Goal: Task Accomplishment & Management: Use online tool/utility

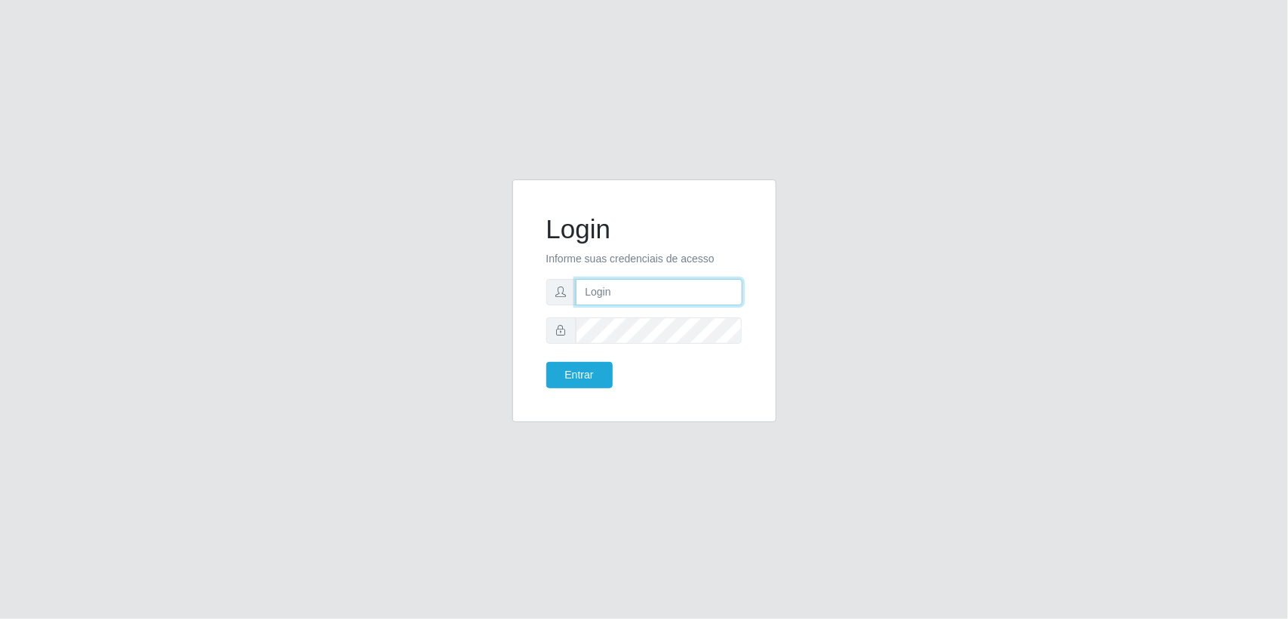
paste input "[EMAIL_ADDRESS][DOMAIN_NAME]"
type input "[EMAIL_ADDRESS][DOMAIN_NAME]"
click at [398, 563] on div "Login Informe suas credenciais de acesso [EMAIL_ADDRESS][DOMAIN_NAME] Entrar" at bounding box center [644, 309] width 1288 height 619
click at [587, 377] on button "Entrar" at bounding box center [579, 375] width 66 height 26
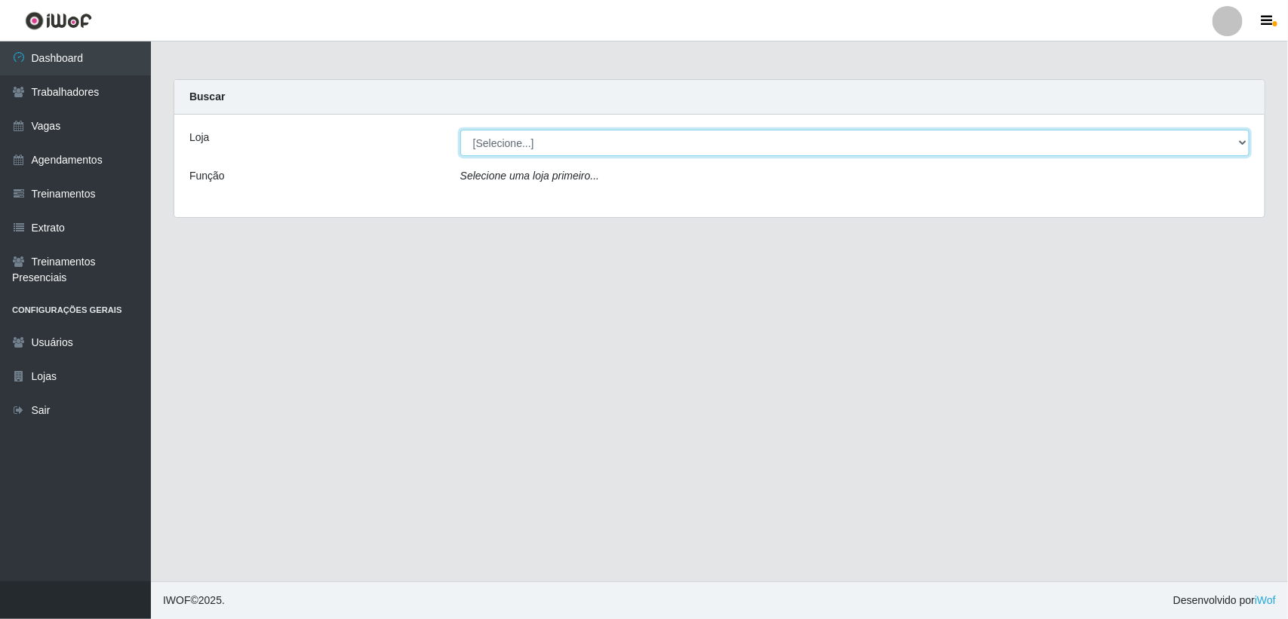
click at [1237, 152] on select "[Selecione...] Lemos Supermercado LTDA" at bounding box center [854, 143] width 789 height 26
select select "67"
click at [460, 130] on select "[Selecione...] Lemos Supermercado LTDA" at bounding box center [854, 143] width 789 height 26
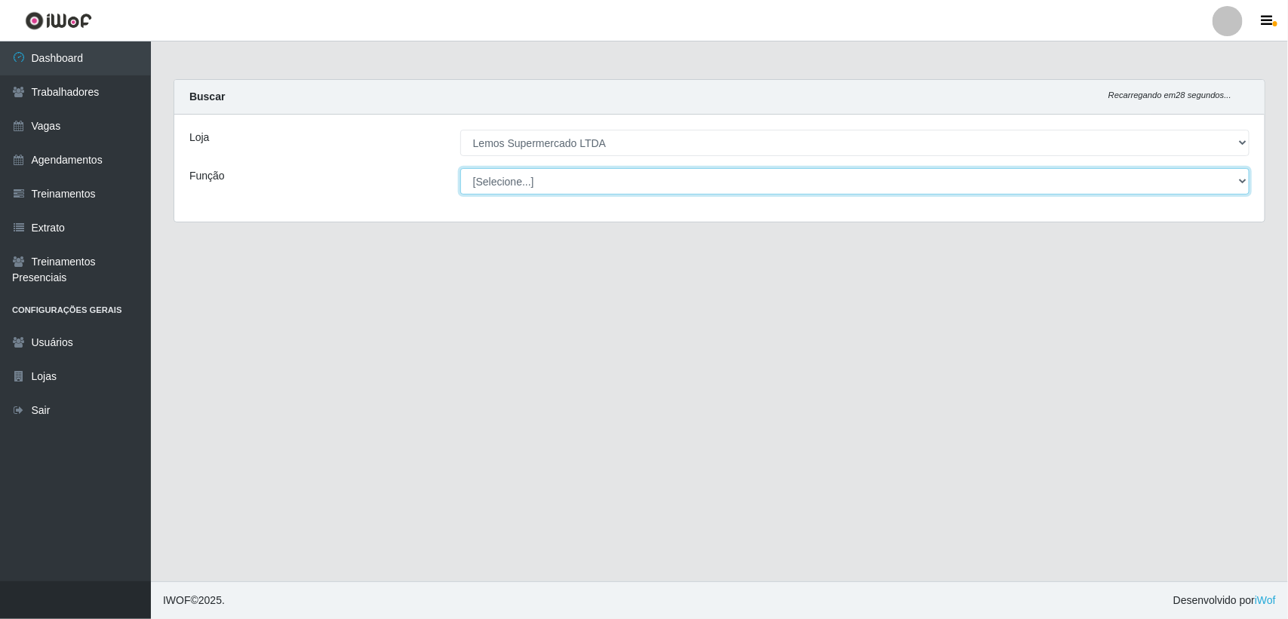
click at [1236, 181] on select "[Selecione...] Balconista Carregador e Descarregador de Caminhão Carregador e D…" at bounding box center [854, 181] width 789 height 26
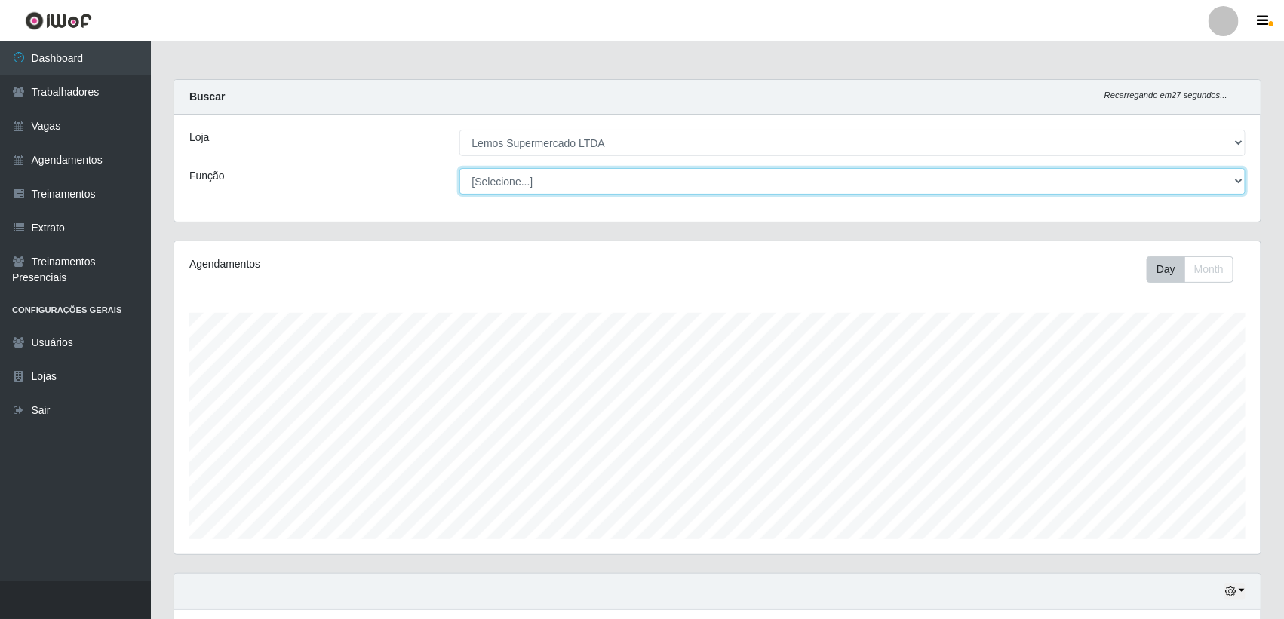
scroll to position [314, 1086]
click at [1079, 189] on select "[Selecione...] Balconista Carregador e Descarregador de Caminhão Carregador e D…" at bounding box center [852, 181] width 787 height 26
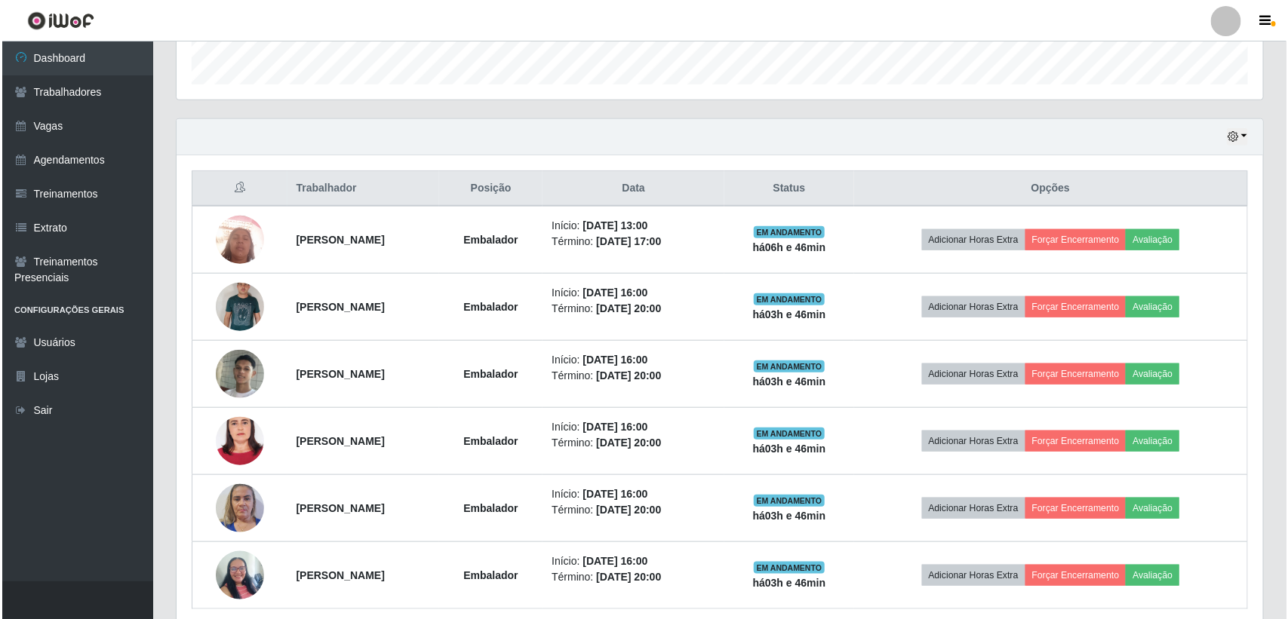
scroll to position [471, 0]
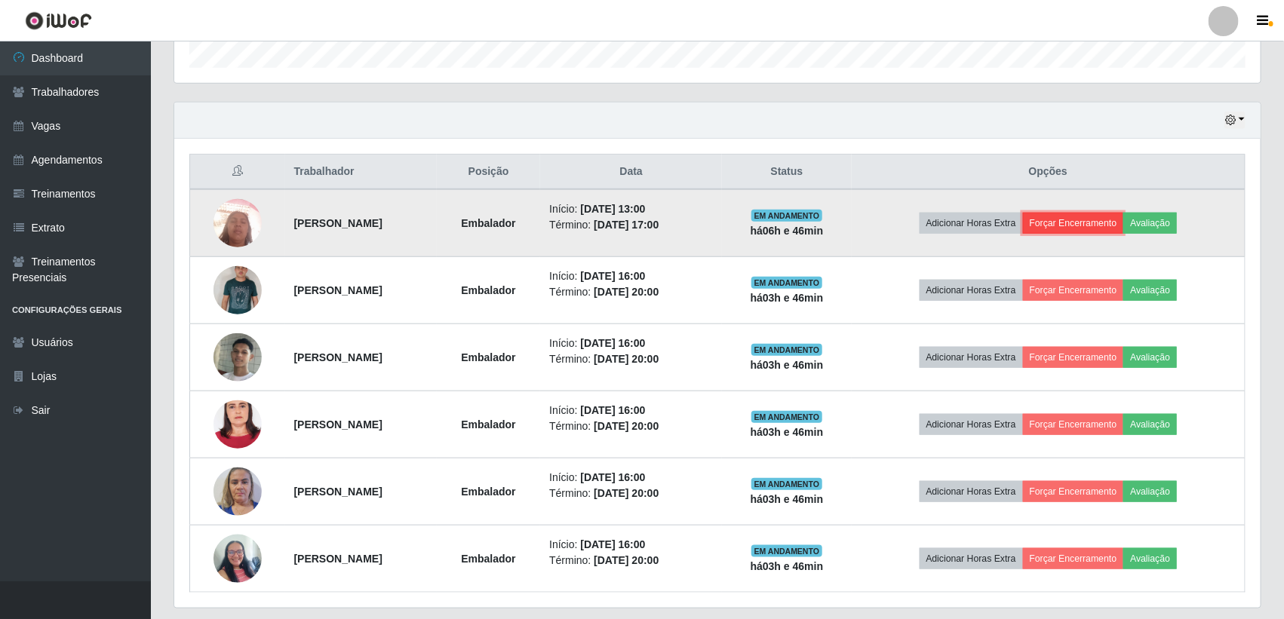
click at [1094, 219] on button "Forçar Encerramento" at bounding box center [1073, 223] width 101 height 21
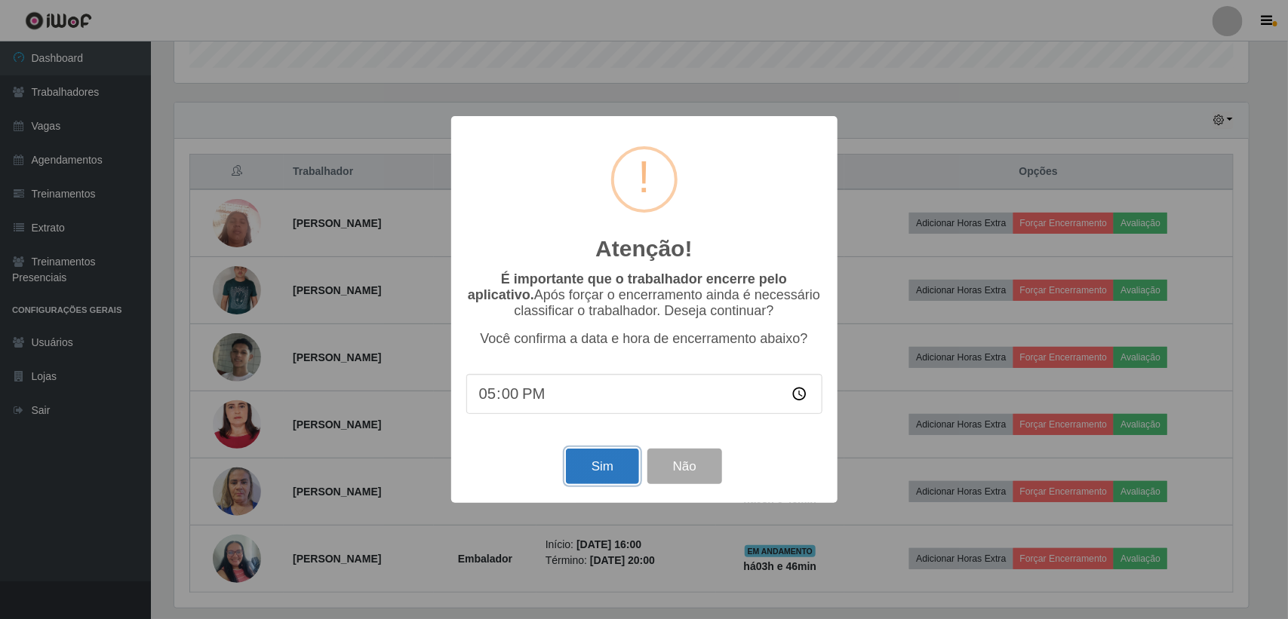
click at [610, 461] on button "Sim" at bounding box center [602, 466] width 73 height 35
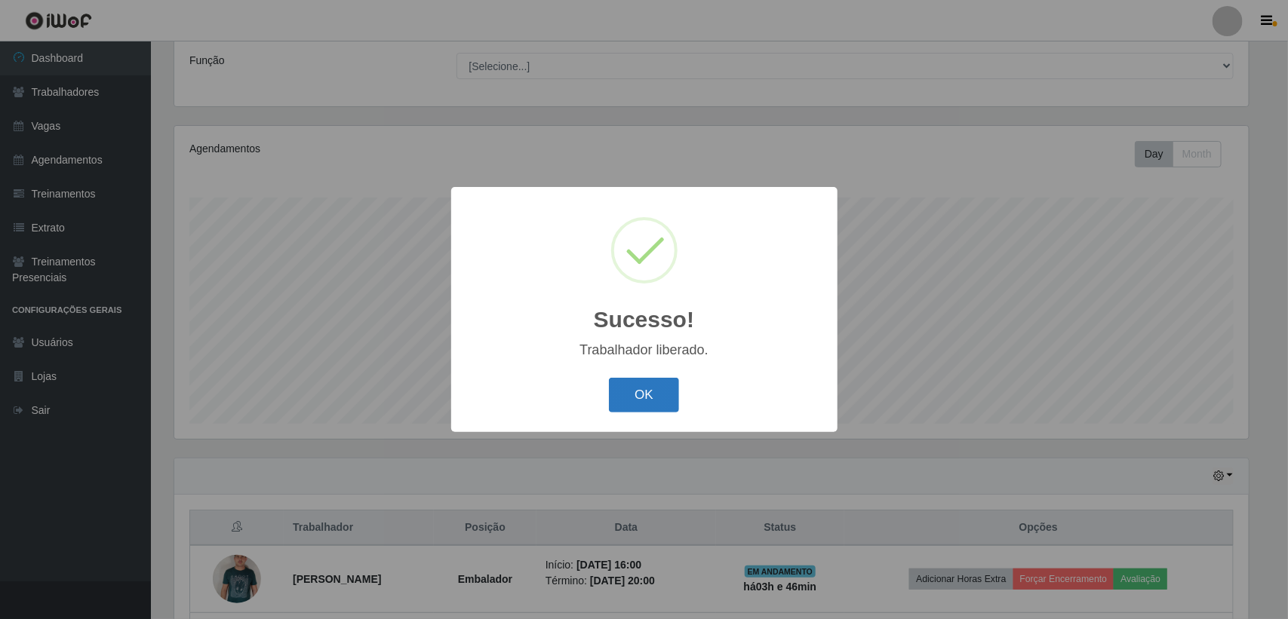
click at [647, 396] on button "OK" at bounding box center [644, 395] width 70 height 35
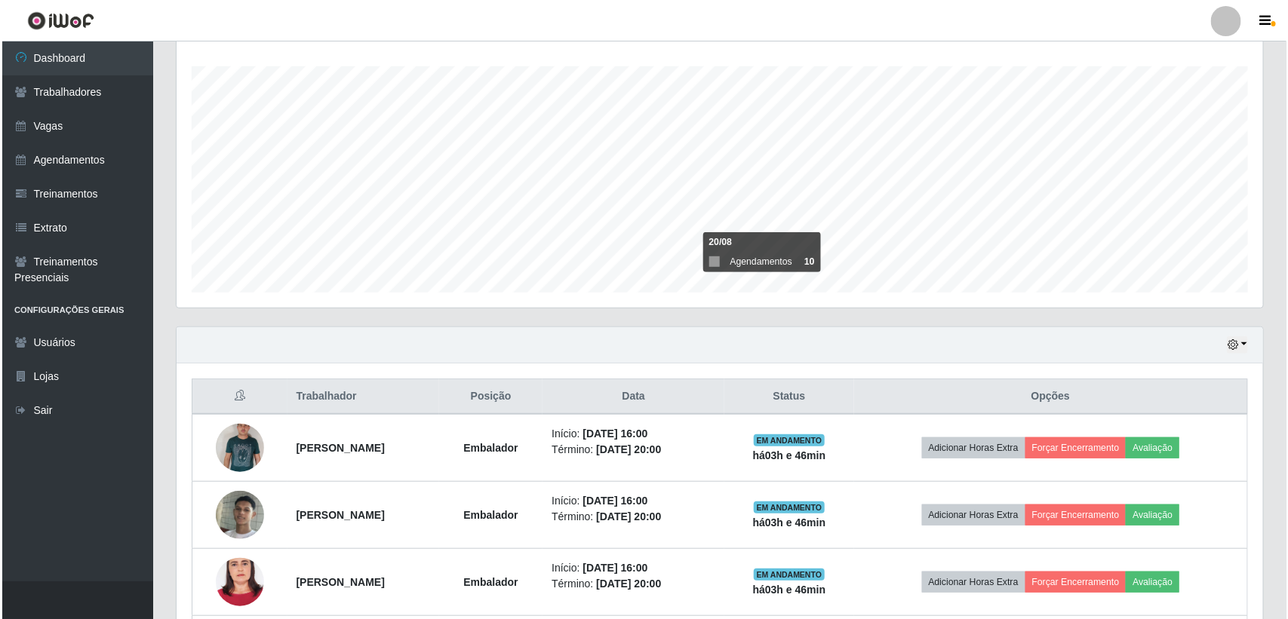
scroll to position [451, 0]
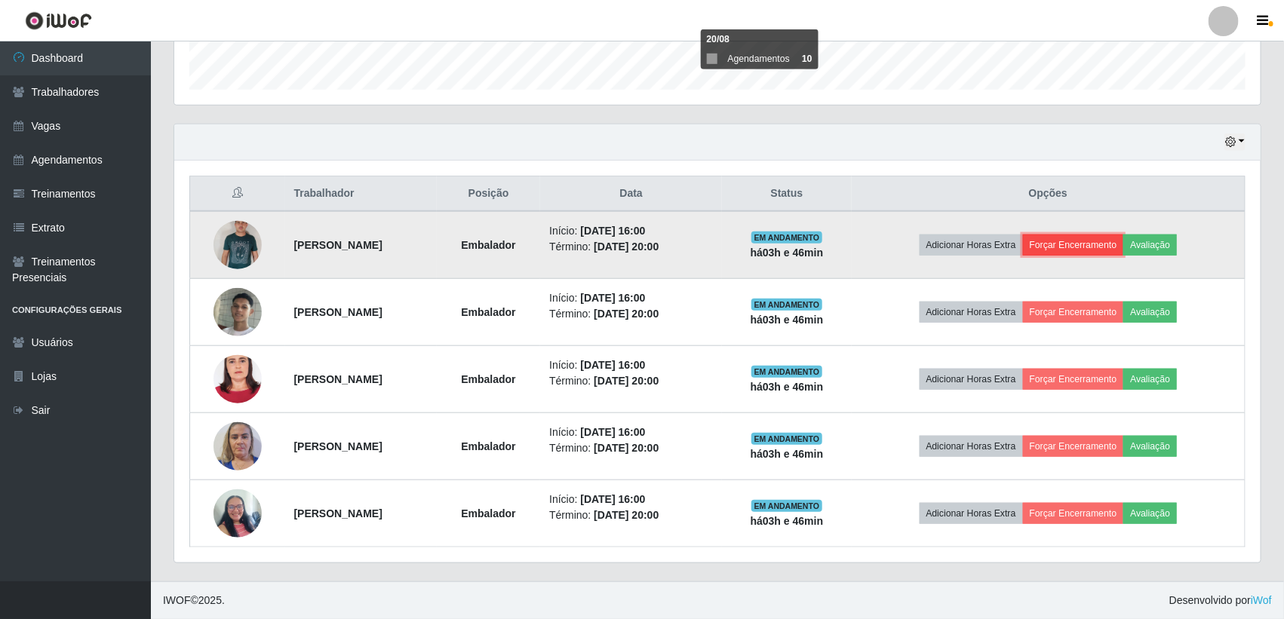
click at [1111, 253] on button "Forçar Encerramento" at bounding box center [1073, 245] width 101 height 21
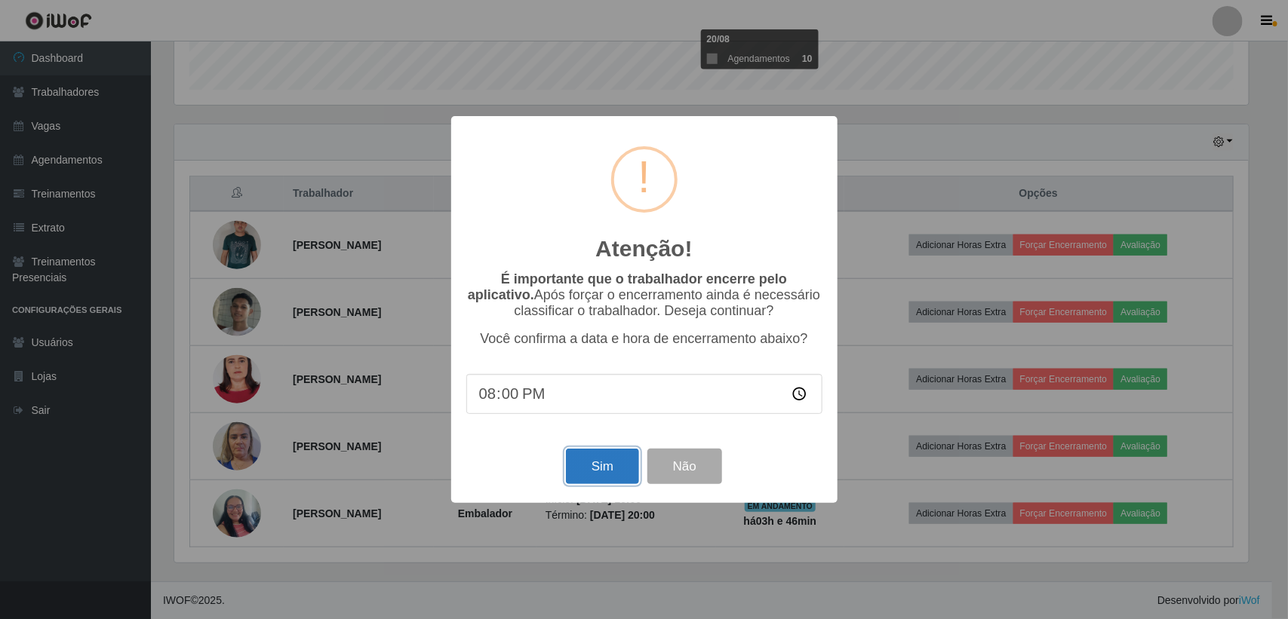
click at [585, 476] on button "Sim" at bounding box center [602, 466] width 73 height 35
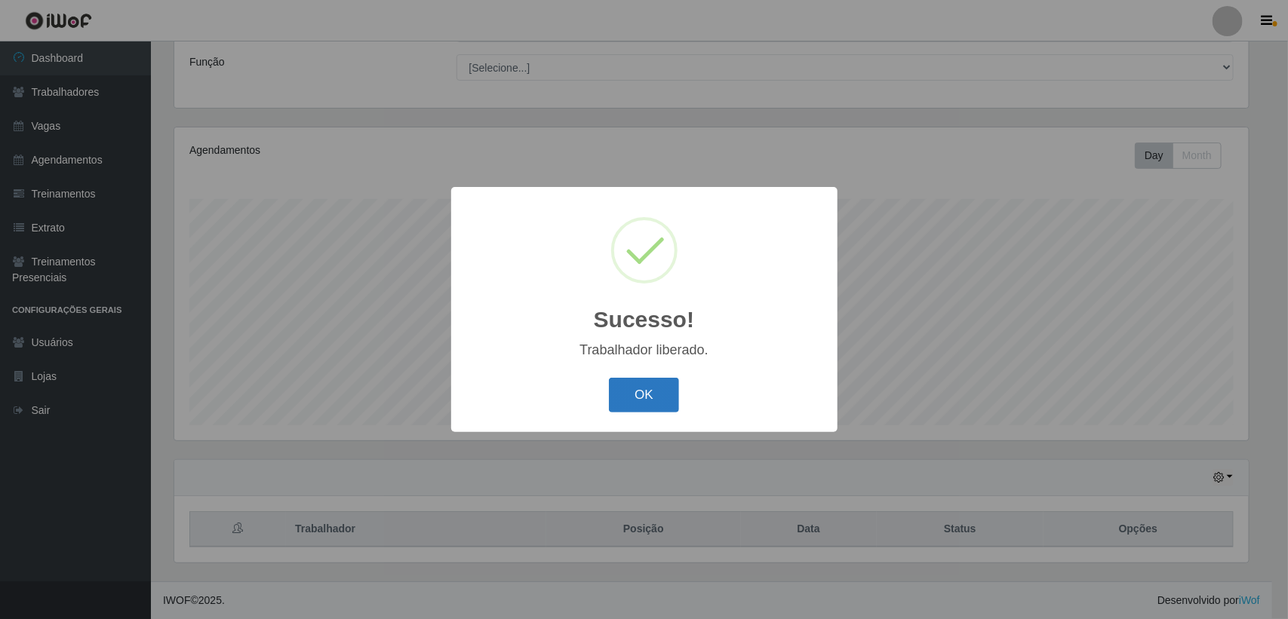
click at [625, 401] on button "OK" at bounding box center [644, 395] width 70 height 35
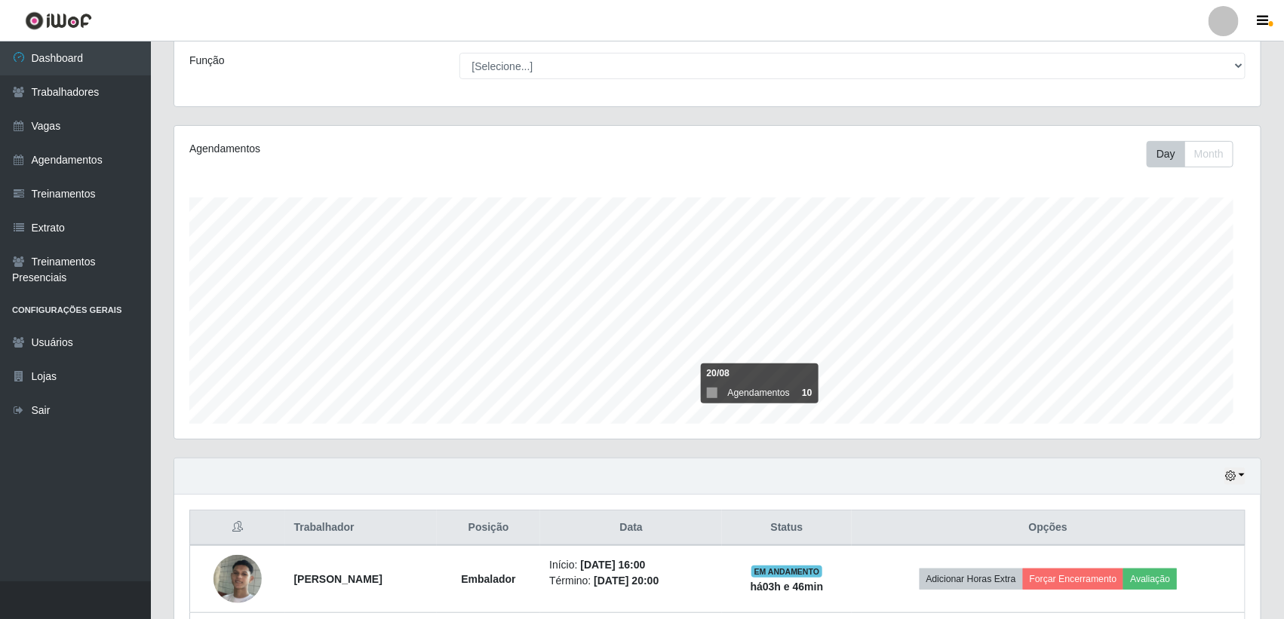
scroll to position [314, 1086]
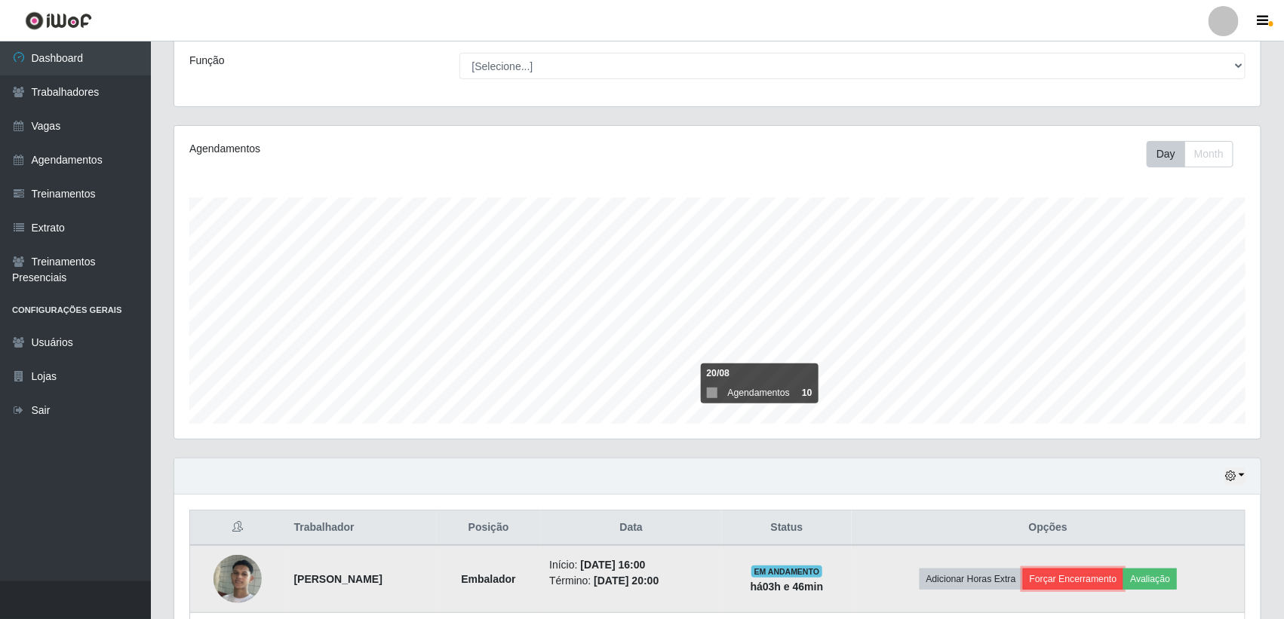
click at [1098, 578] on button "Forçar Encerramento" at bounding box center [1073, 579] width 101 height 21
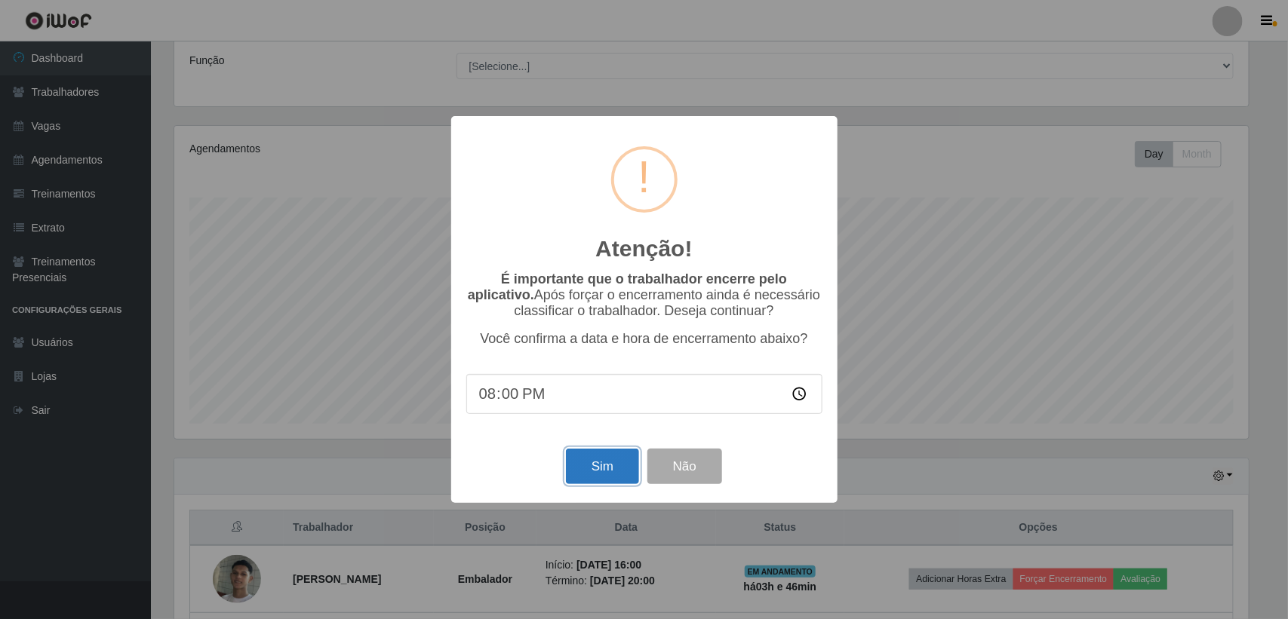
click at [576, 473] on button "Sim" at bounding box center [602, 466] width 73 height 35
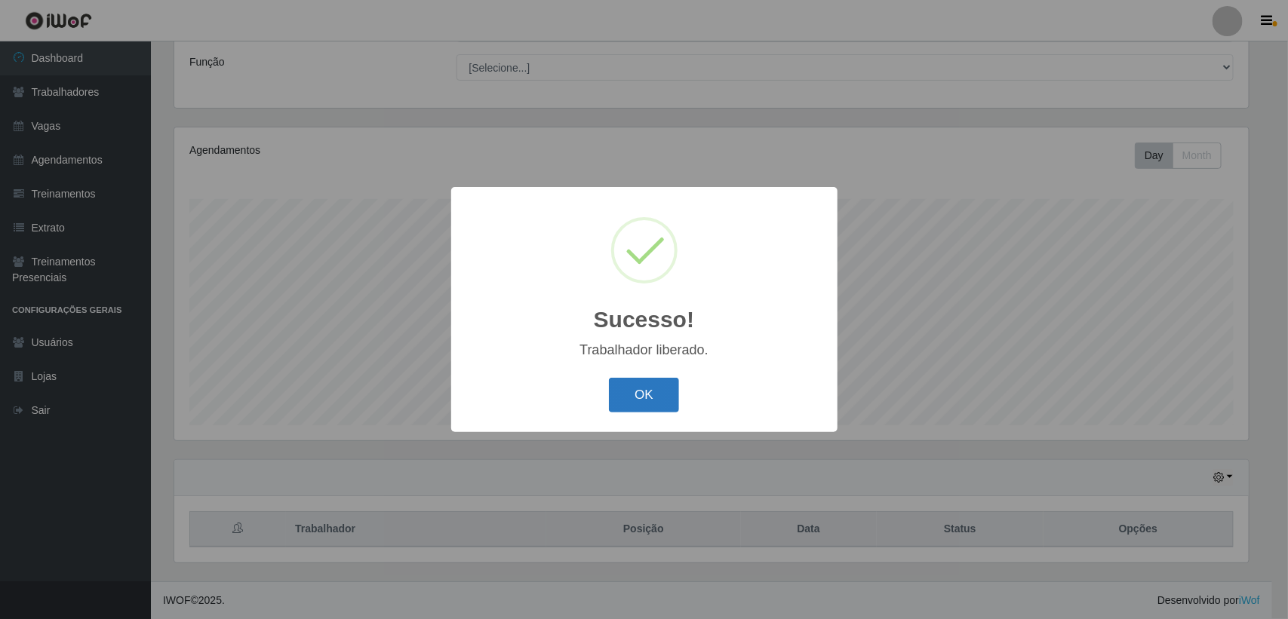
click at [619, 402] on button "OK" at bounding box center [644, 395] width 70 height 35
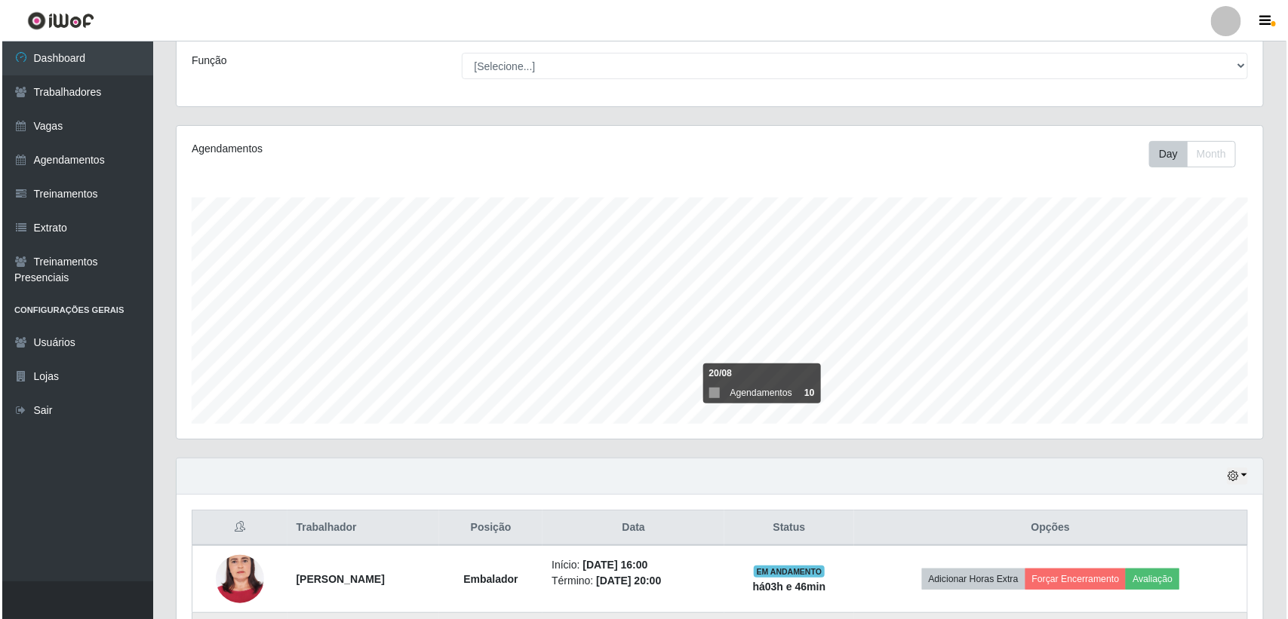
scroll to position [314, 1086]
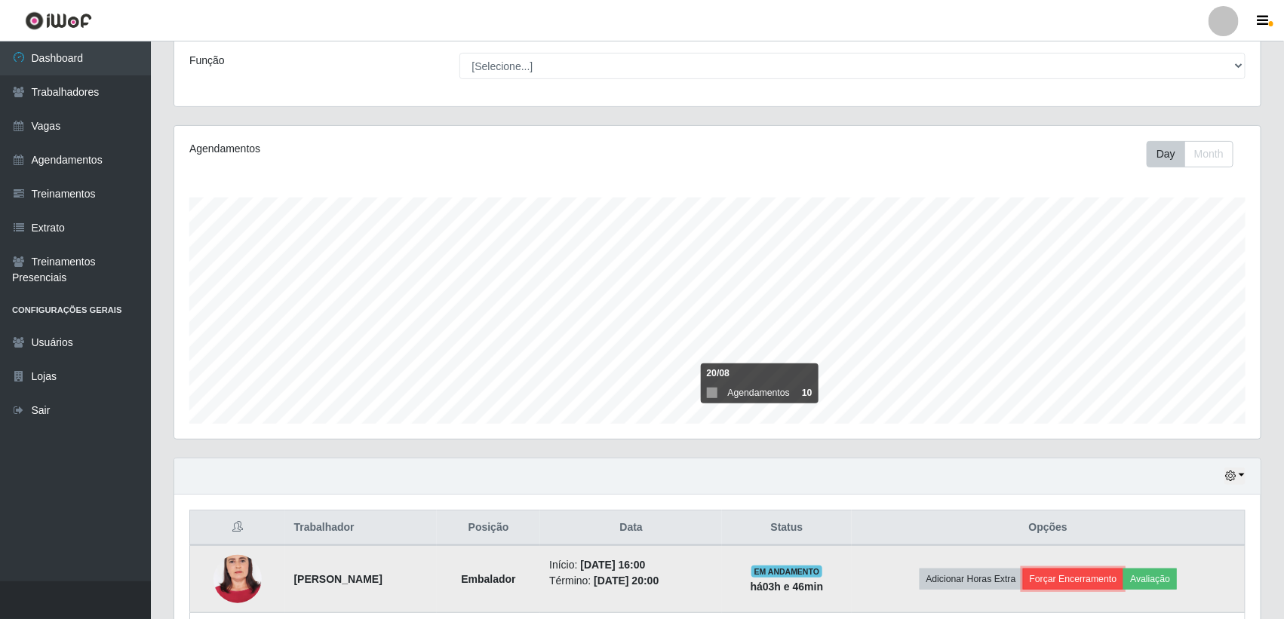
click at [1107, 582] on button "Forçar Encerramento" at bounding box center [1073, 579] width 101 height 21
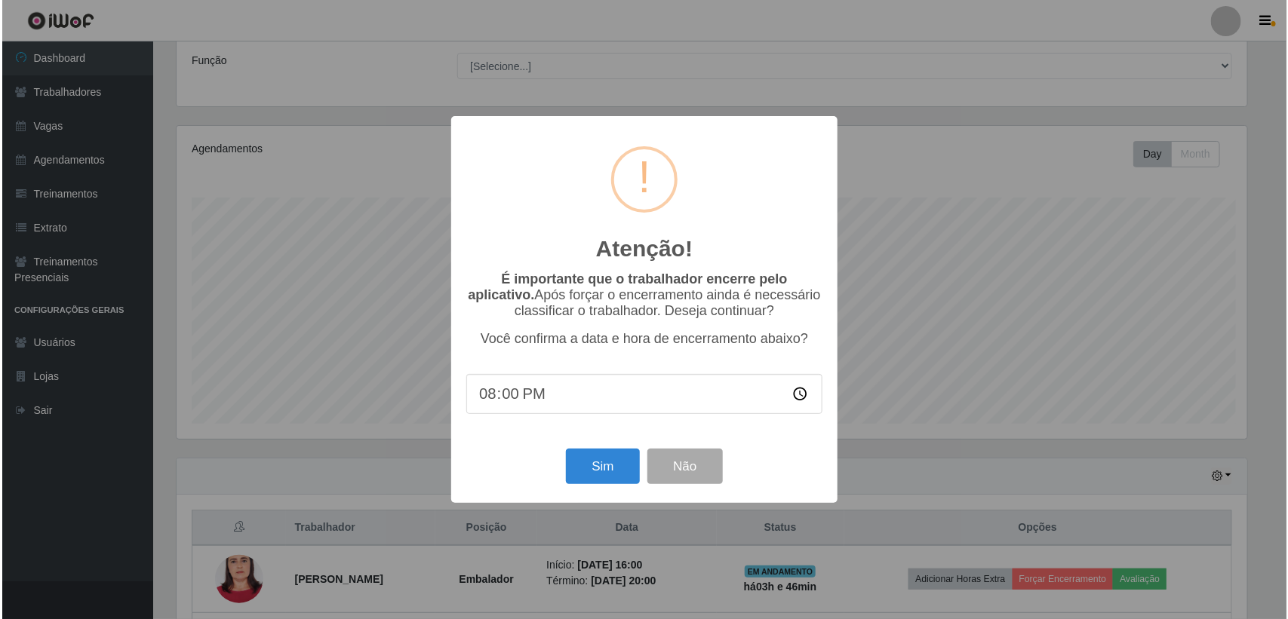
scroll to position [0, 0]
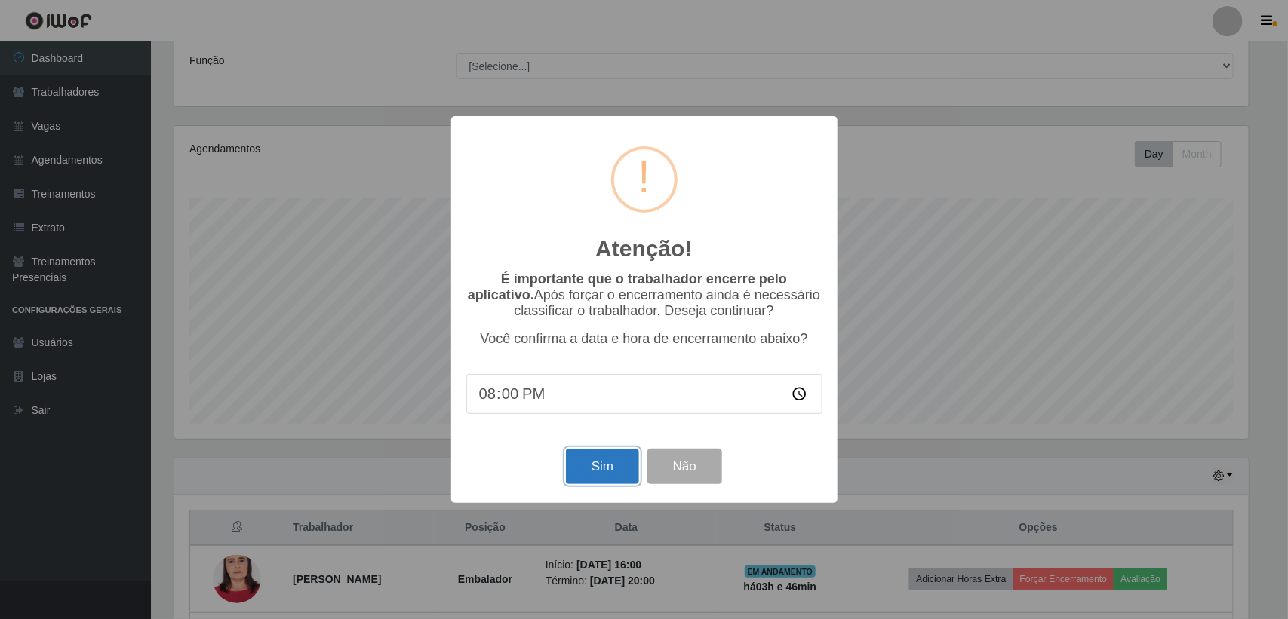
click at [581, 464] on button "Sim" at bounding box center [602, 466] width 73 height 35
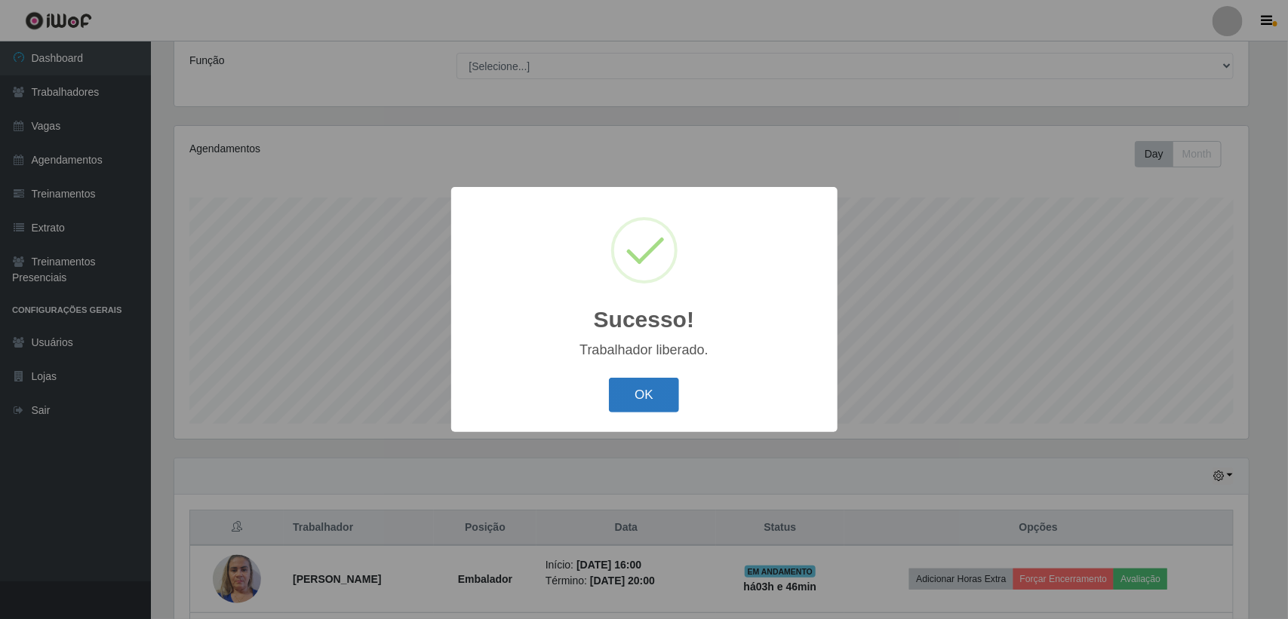
click at [626, 396] on button "OK" at bounding box center [644, 395] width 70 height 35
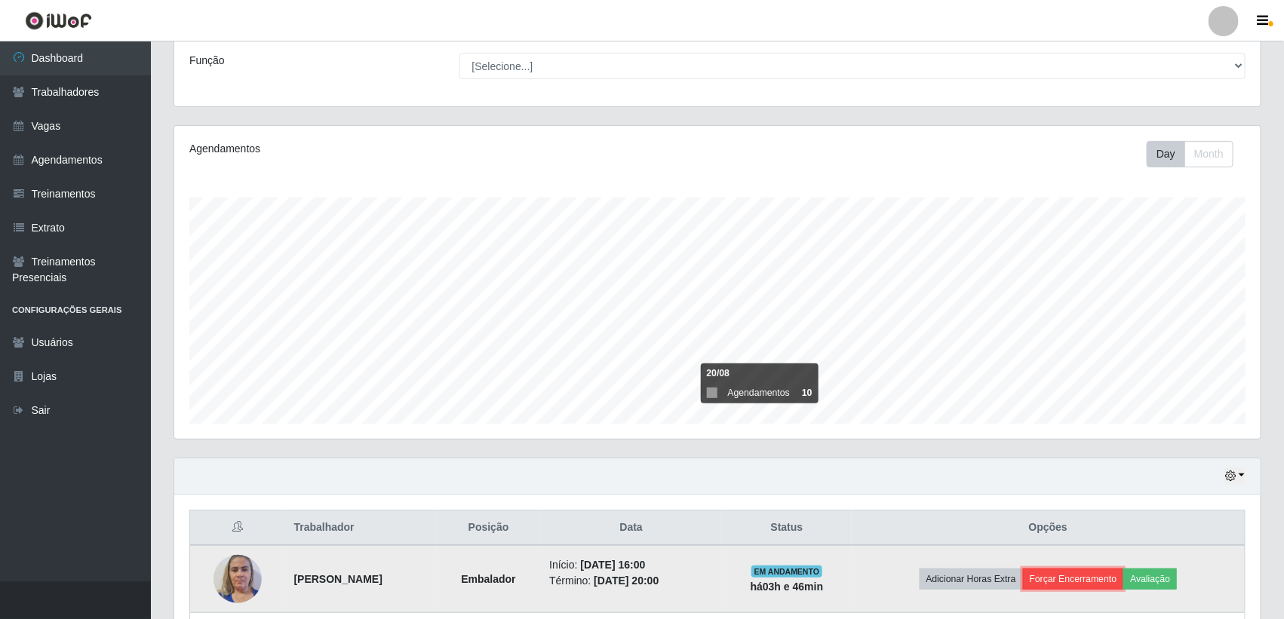
click at [1086, 579] on button "Forçar Encerramento" at bounding box center [1073, 579] width 101 height 21
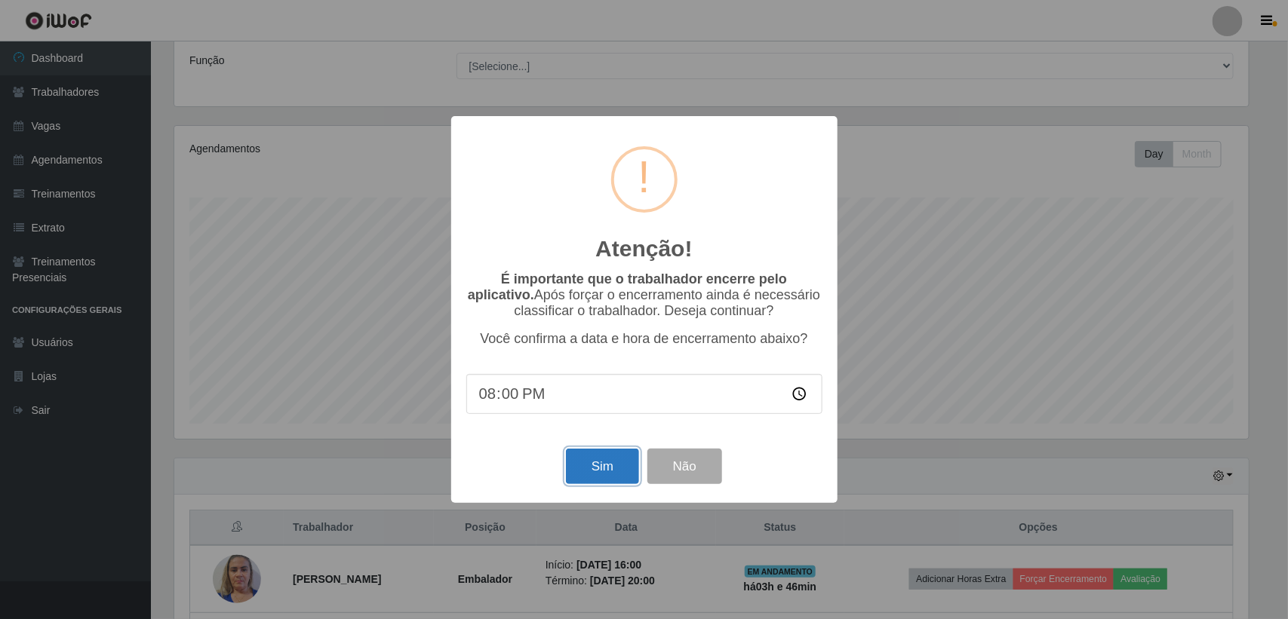
click at [583, 472] on button "Sim" at bounding box center [602, 466] width 73 height 35
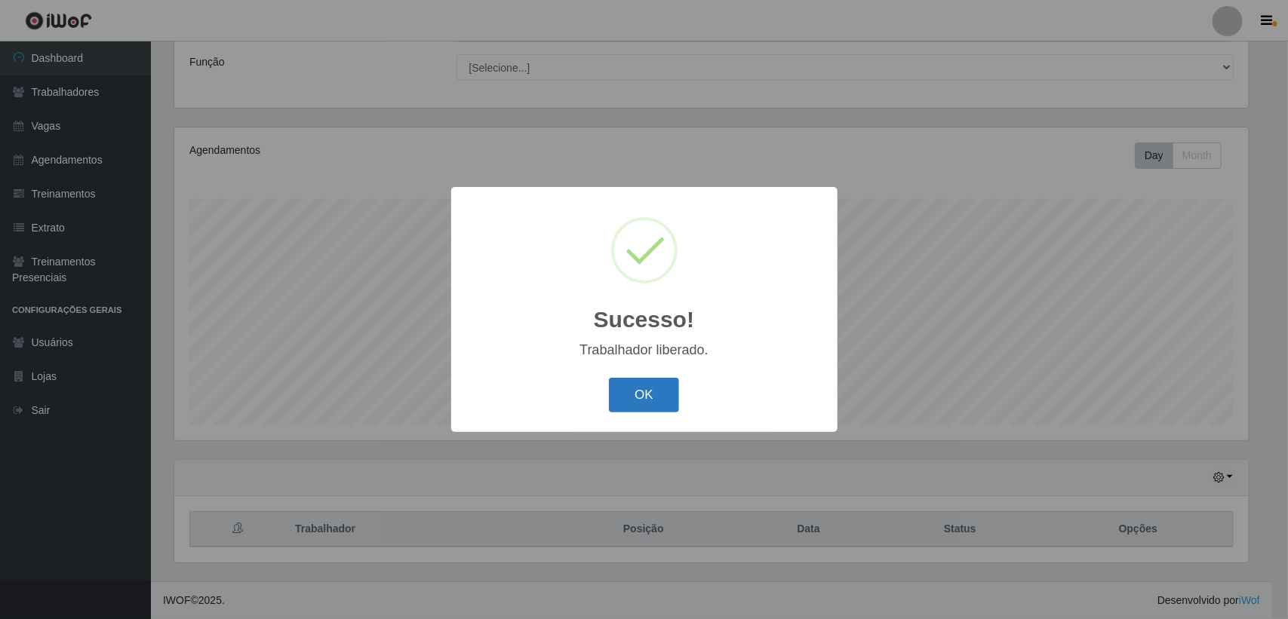
click at [642, 398] on button "OK" at bounding box center [644, 395] width 70 height 35
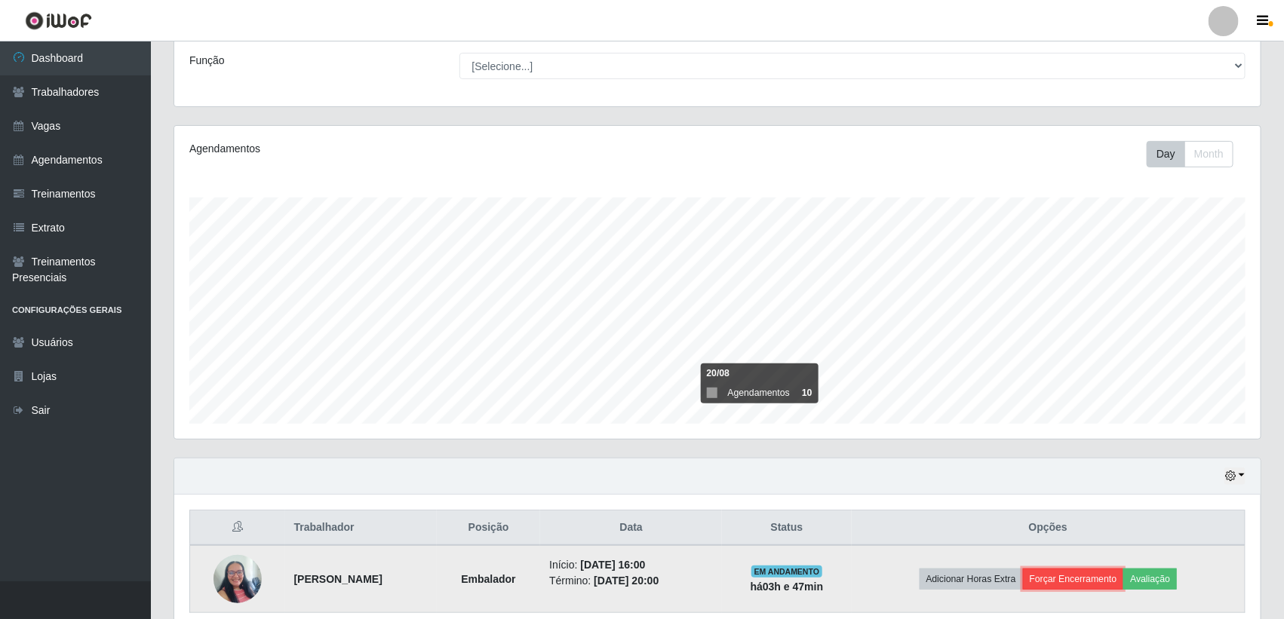
click at [1071, 582] on button "Forçar Encerramento" at bounding box center [1073, 579] width 101 height 21
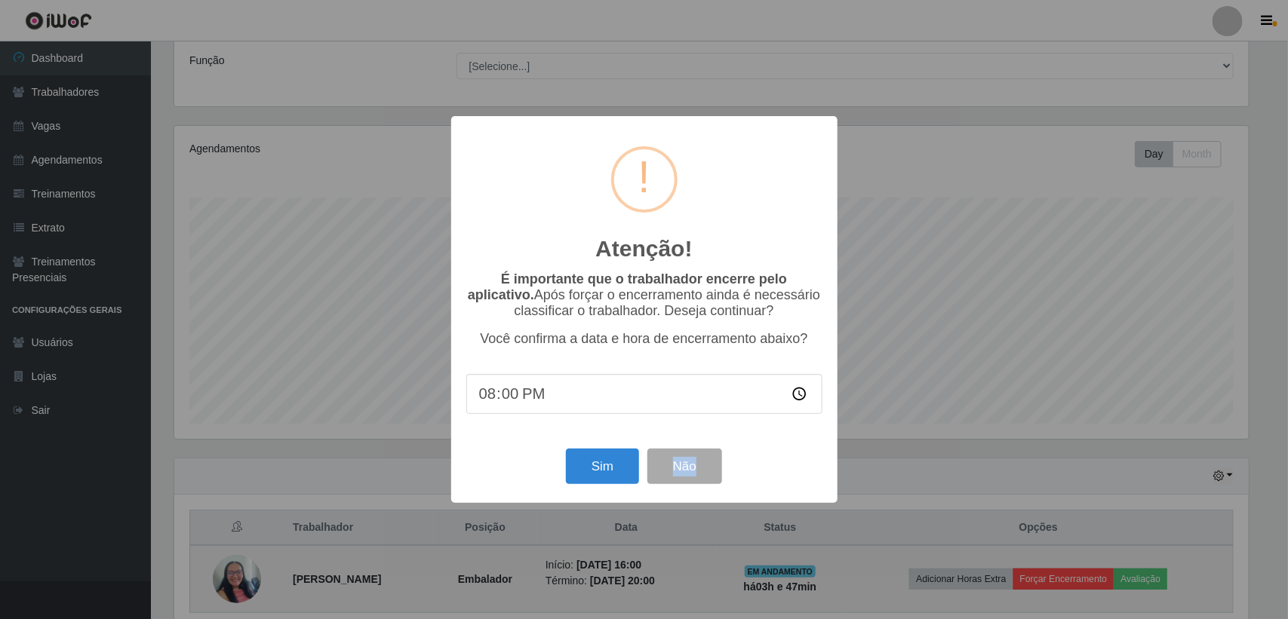
click at [1071, 582] on div "Atenção! × É importante que o trabalhador encerre pelo aplicativo. Após forçar …" at bounding box center [644, 309] width 1288 height 619
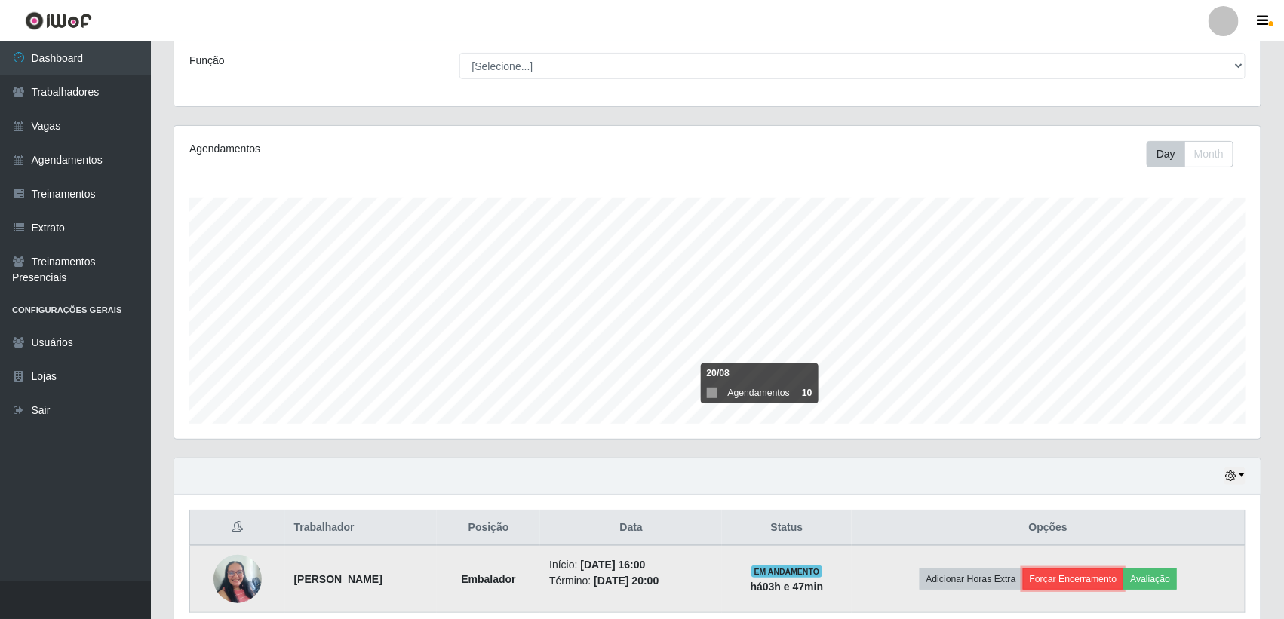
click at [1117, 585] on button "Forçar Encerramento" at bounding box center [1073, 579] width 101 height 21
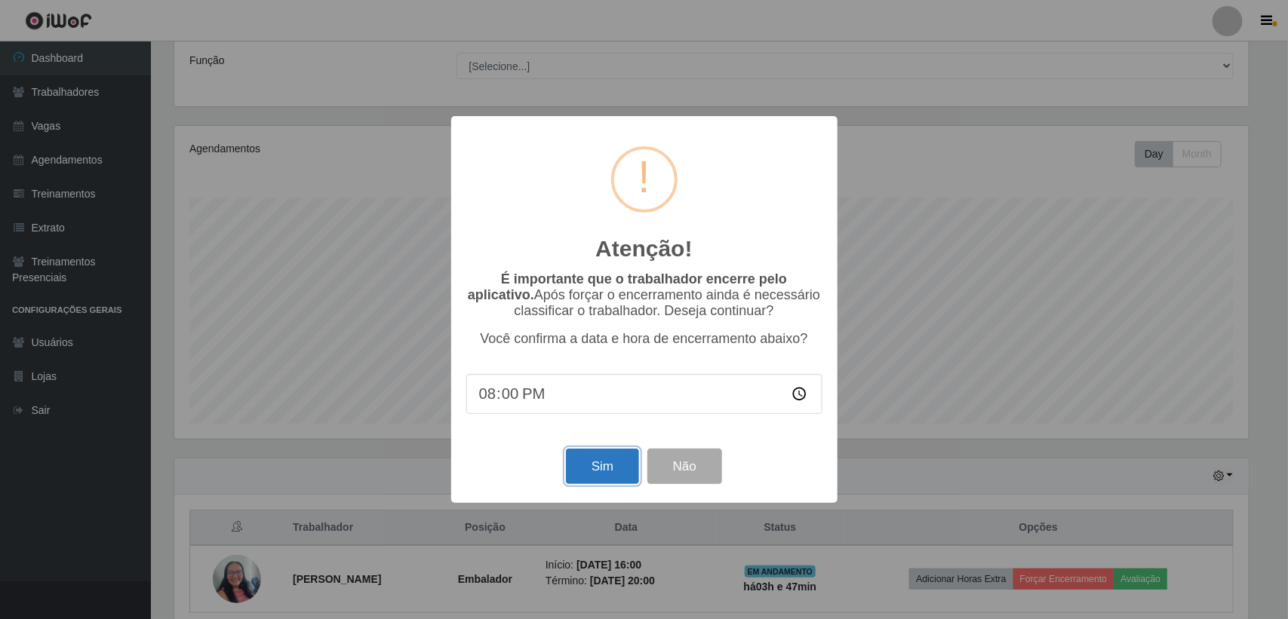
click at [615, 479] on button "Sim" at bounding box center [602, 466] width 73 height 35
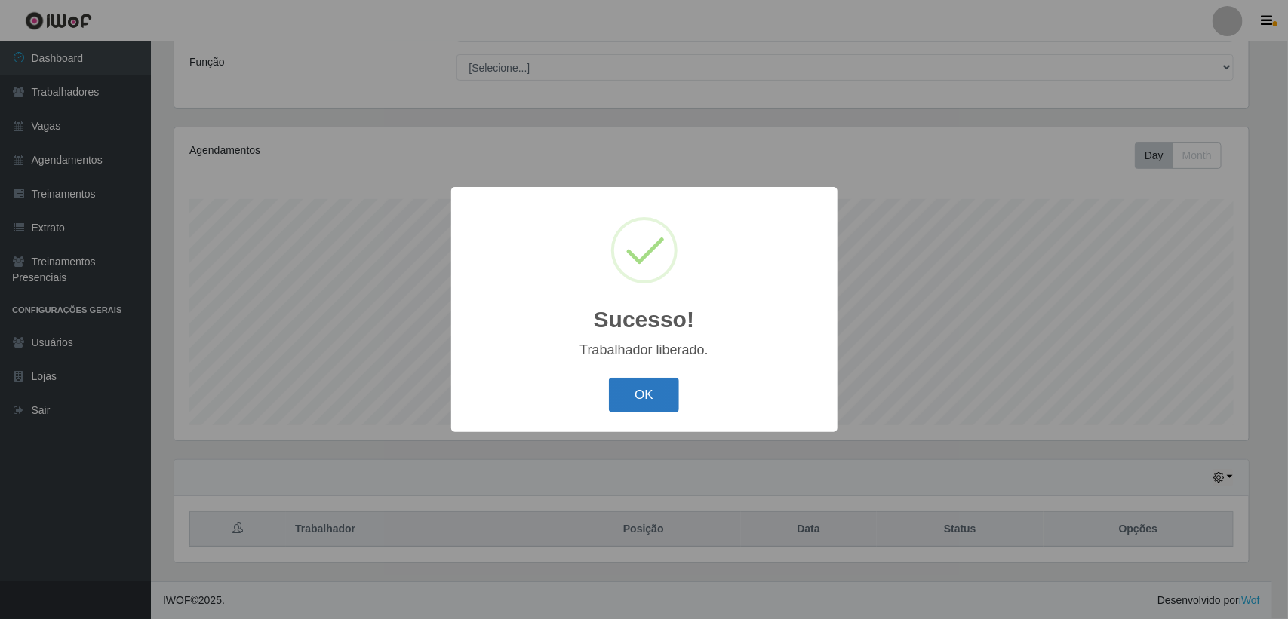
drag, startPoint x: 641, startPoint y: 405, endPoint x: 653, endPoint y: 398, distance: 13.6
click at [642, 401] on button "OK" at bounding box center [644, 395] width 70 height 35
